Goal: Information Seeking & Learning: Find specific fact

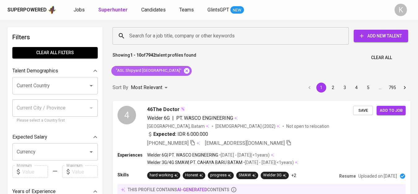
click at [183, 71] on icon at bounding box center [186, 70] width 7 height 7
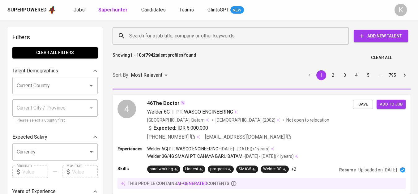
click at [174, 39] on input "Search for a job title, company or other keywords" at bounding box center [232, 36] width 209 height 12
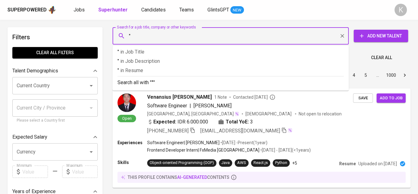
paste input "Reasuransi Indonesia Utama"
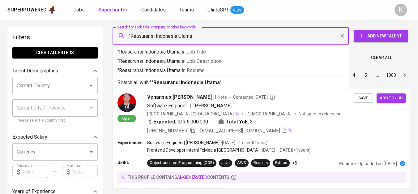
type input ""Reasuransi Indonesia Utama""
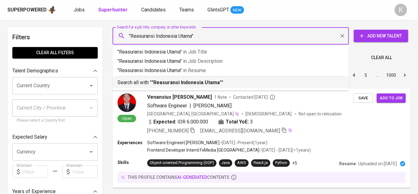
click at [192, 80] on b ""Reasuransi Indonesia Utama"" at bounding box center [187, 82] width 70 height 6
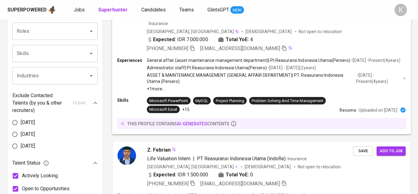
scroll to position [206, 0]
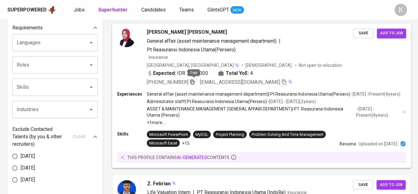
click at [195, 81] on icon "button" at bounding box center [193, 82] width 6 height 6
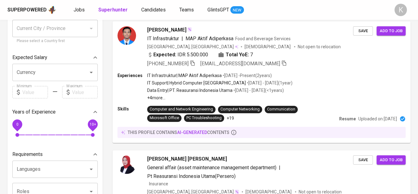
scroll to position [0, 0]
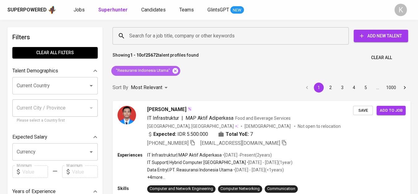
click at [174, 72] on icon at bounding box center [176, 71] width 6 height 6
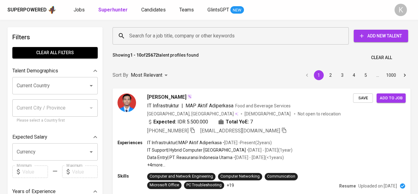
click at [167, 39] on input "Search for a job title, company or other keywords" at bounding box center [232, 36] width 209 height 12
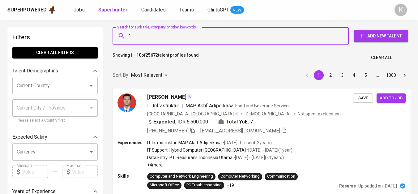
paste input "PT.HANS FOREVER TRADE"
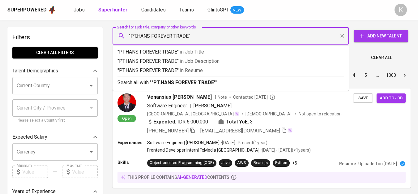
click at [138, 35] on input ""PT.HANS FOREVER TRADE"" at bounding box center [232, 36] width 209 height 12
type input ""HANS FOREVER TRADE""
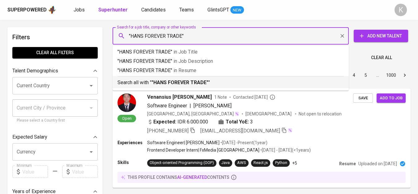
click at [182, 79] on b ""HANS FOREVER TRADE"" at bounding box center [180, 82] width 57 height 6
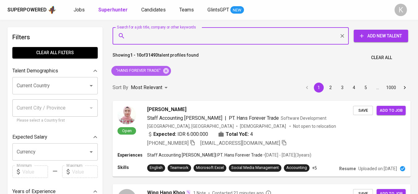
drag, startPoint x: 168, startPoint y: 71, endPoint x: 234, endPoint y: 0, distance: 96.9
click at [168, 71] on icon at bounding box center [166, 71] width 6 height 6
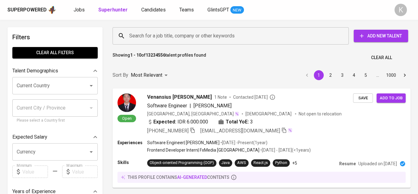
drag, startPoint x: 182, startPoint y: 35, endPoint x: 185, endPoint y: 37, distance: 3.5
click at [182, 36] on input "Search for a job title, company or other keywords" at bounding box center [232, 36] width 209 height 12
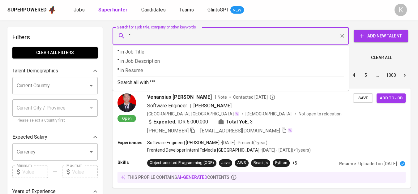
paste input "l. Lembur (Semplak-[GEOGRAPHIC_DATA]) [STREET_ADDRESS], [GEOGRAPHIC_DATA], [GEO…"
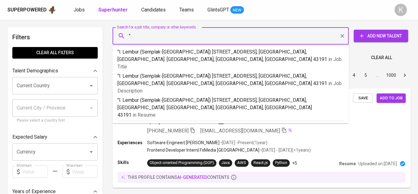
type input ""l. Lembur (Semplak-[GEOGRAPHIC_DATA]) [STREET_ADDRESS], [GEOGRAPHIC_DATA], [GE…"
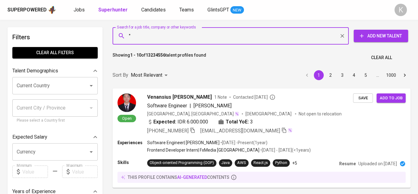
paste input "Makmur Mandiri Utama"
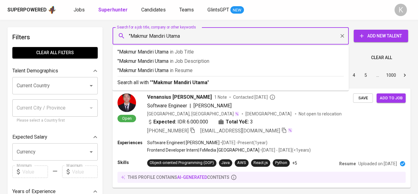
type input ""Makmur Mandiri Utama""
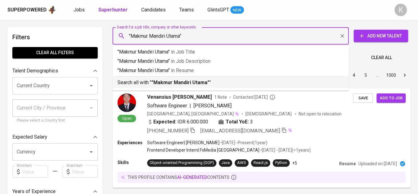
click at [194, 78] on div "Search all with " "Makmur Mandiri Utama" "" at bounding box center [231, 81] width 226 height 10
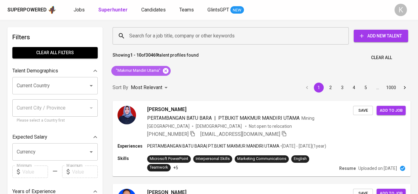
click at [167, 71] on icon at bounding box center [166, 71] width 6 height 6
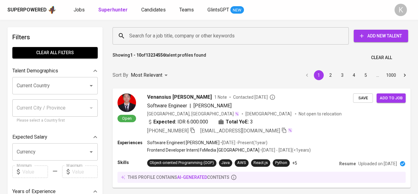
click at [169, 37] on input "Search for a job title, company or other keywords" at bounding box center [232, 36] width 209 height 12
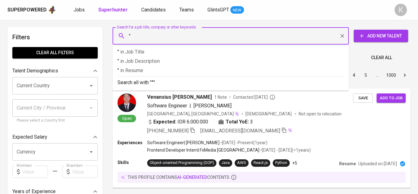
paste input "Ravenol [GEOGRAPHIC_DATA]"
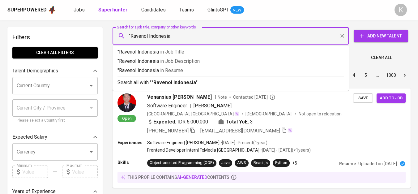
type input ""Ravenol Indonesia""
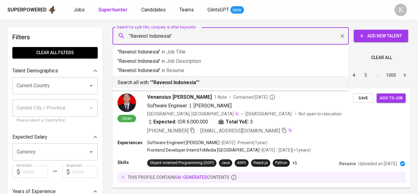
click at [165, 84] on b ""Ravenol Indonesia"" at bounding box center [175, 82] width 46 height 6
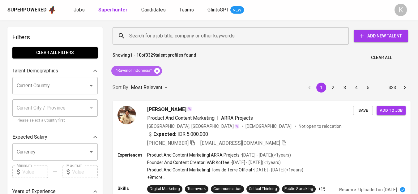
click at [157, 71] on icon at bounding box center [157, 70] width 7 height 7
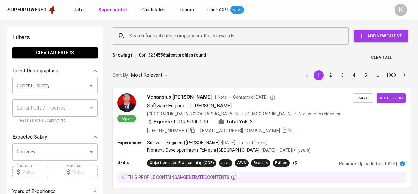
click at [158, 33] on input "Search for a job title, company or other keywords" at bounding box center [232, 36] width 209 height 12
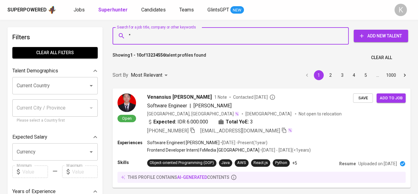
paste input "Albagroup"
type input ""Albagroup""
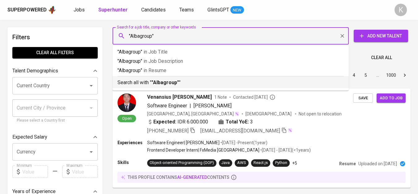
click at [176, 82] on b ""Albagroup"" at bounding box center [166, 82] width 28 height 6
